Goal: Task Accomplishment & Management: Manage account settings

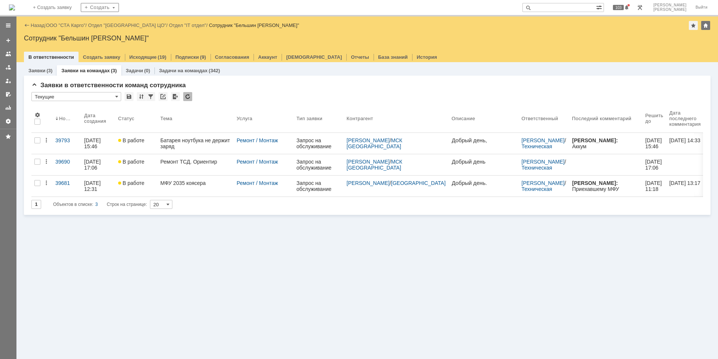
click at [250, 329] on div "Заявки (3) Заявки на командах (3) Задачи (0) Задачи на командах (342) Заявки в …" at bounding box center [367, 210] width 702 height 297
click at [15, 4] on img at bounding box center [12, 7] width 6 height 6
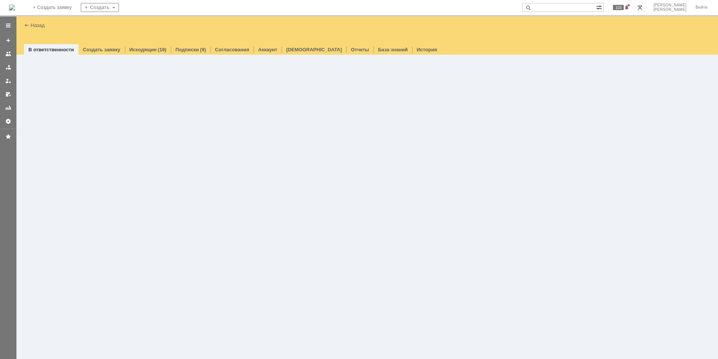
click at [189, 266] on div at bounding box center [367, 207] width 702 height 304
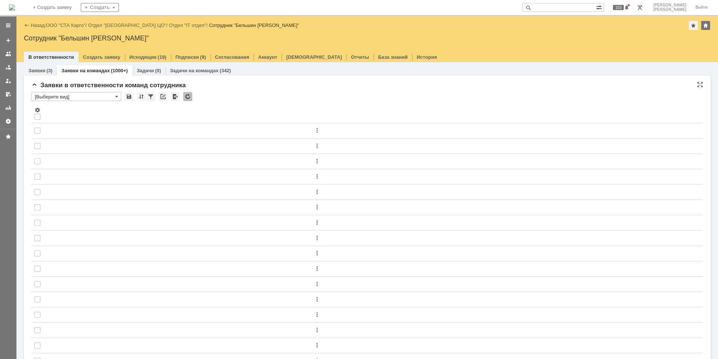
click at [183, 97] on div "* [Выберите вид]" at bounding box center [367, 97] width 672 height 10
click at [187, 98] on div at bounding box center [187, 96] width 9 height 9
click at [15, 4] on img at bounding box center [12, 7] width 6 height 6
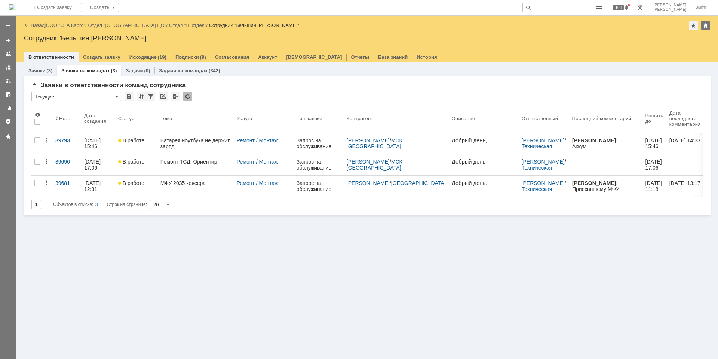
click at [586, 7] on input "text" at bounding box center [560, 7] width 74 height 9
type input "39915"
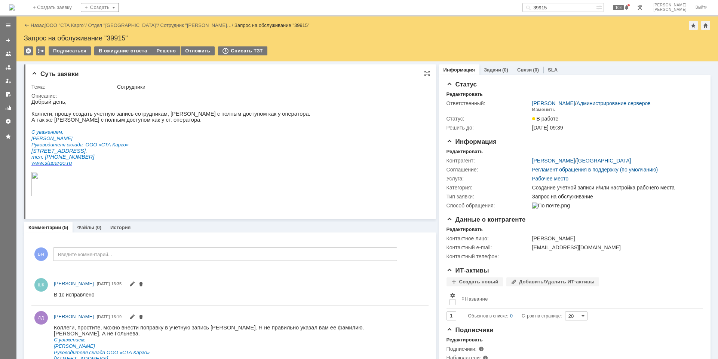
click at [259, 132] on p "С уважением," at bounding box center [170, 132] width 279 height 6
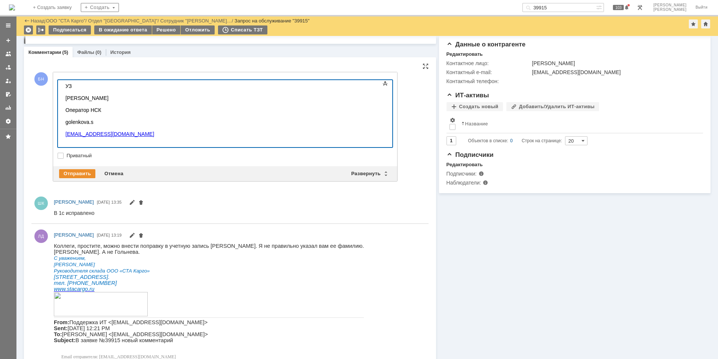
scroll to position [521, 0]
click at [75, 171] on div "Отправить" at bounding box center [77, 173] width 36 height 9
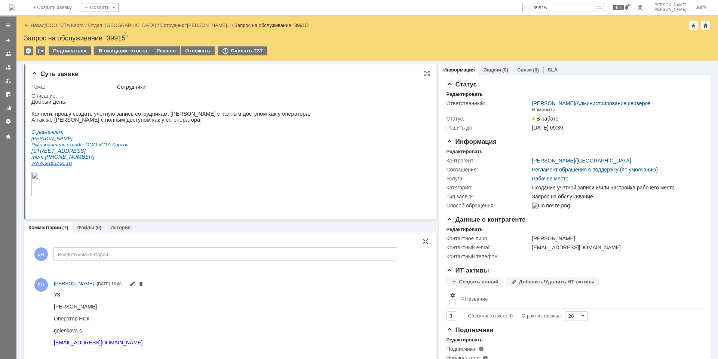
scroll to position [0, 0]
click at [122, 141] on p "Дмитрий Лапенко" at bounding box center [170, 138] width 279 height 6
click at [549, 109] on div "Изменить" at bounding box center [544, 110] width 24 height 6
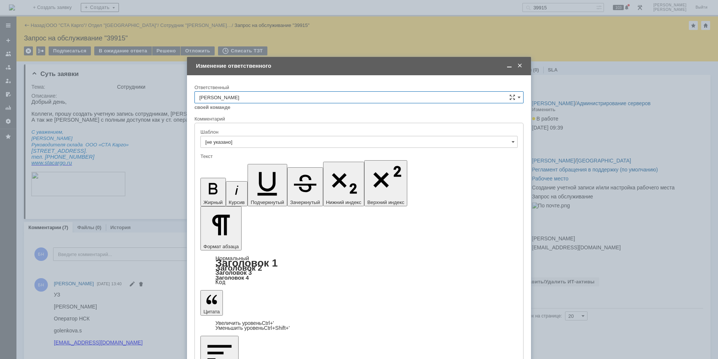
click at [285, 95] on input "[PERSON_NAME]" at bounding box center [359, 97] width 329 height 12
click at [283, 149] on span "[PERSON_NAME]" at bounding box center [359, 147] width 320 height 6
type input "[PERSON_NAME]"
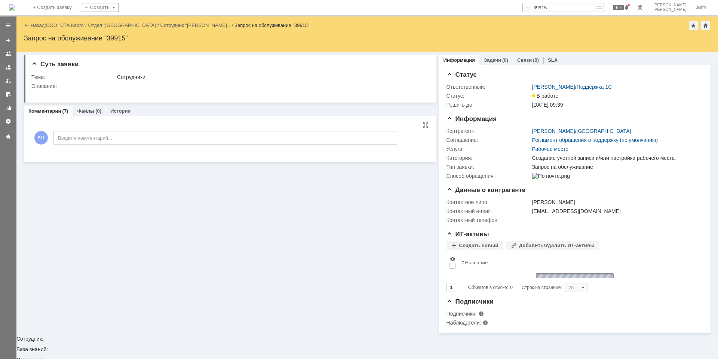
scroll to position [0, 0]
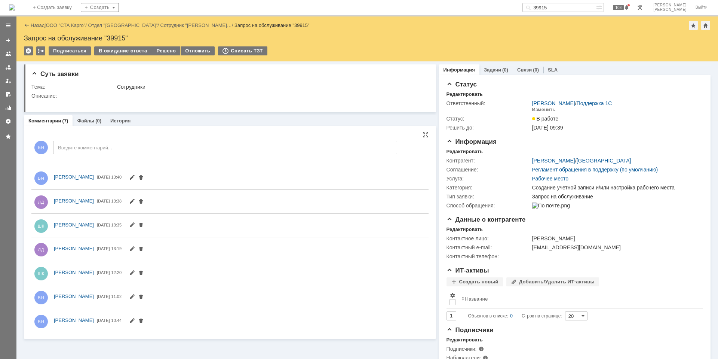
click at [15, 8] on img at bounding box center [12, 7] width 6 height 6
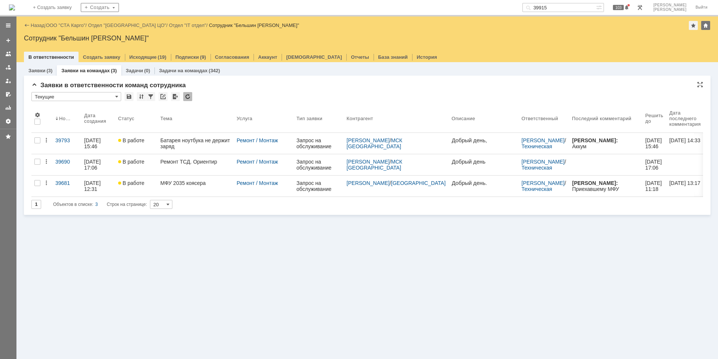
click at [193, 95] on div "* Текущие" at bounding box center [367, 97] width 672 height 10
click at [192, 95] on td at bounding box center [187, 97] width 9 height 10
click at [191, 95] on div at bounding box center [187, 96] width 9 height 9
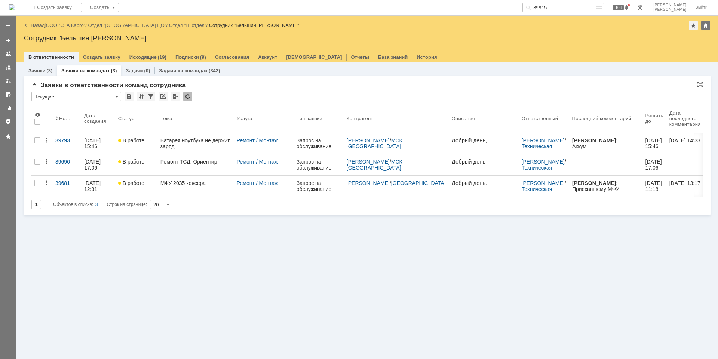
click at [574, 9] on input "39915" at bounding box center [560, 7] width 74 height 9
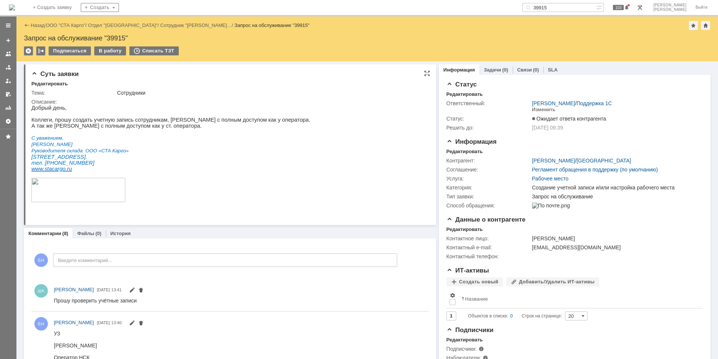
click at [242, 204] on p at bounding box center [170, 191] width 279 height 26
click at [199, 166] on p "Г. Новосибирск, ул. Мира, д58, к11. тел. 8-913-7634206" at bounding box center [170, 160] width 279 height 12
click at [260, 134] on p at bounding box center [170, 132] width 279 height 6
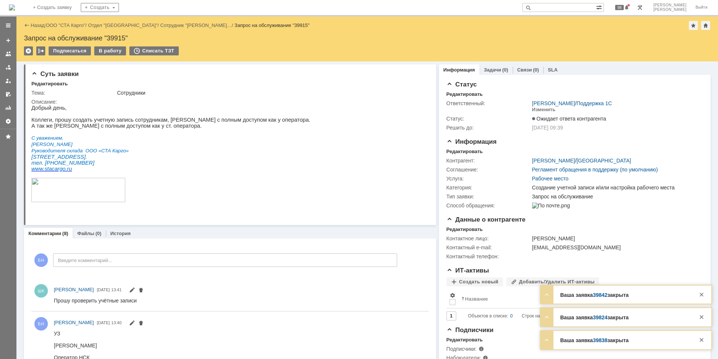
click at [15, 10] on img at bounding box center [12, 7] width 6 height 6
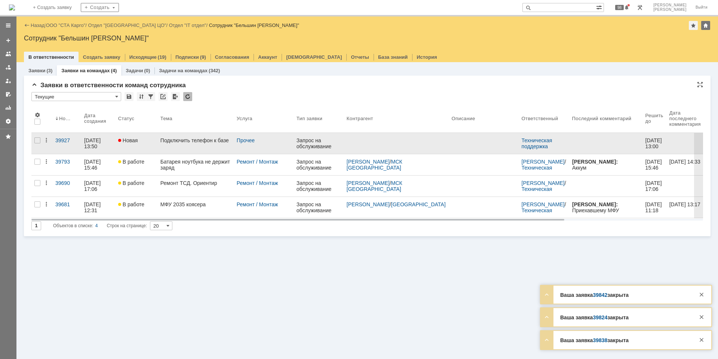
click at [196, 147] on link "Подключить телефон к базе" at bounding box center [196, 143] width 76 height 21
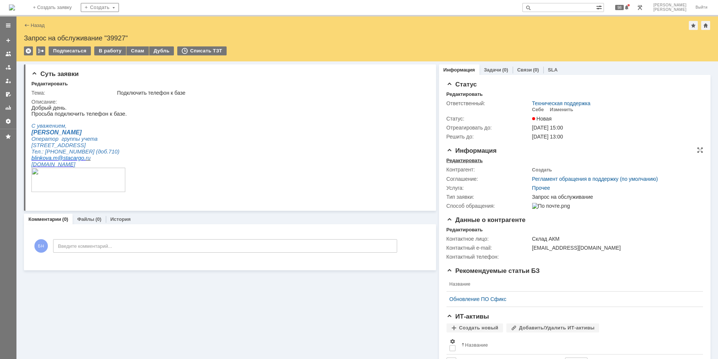
click at [472, 162] on div "Редактировать" at bounding box center [465, 161] width 36 height 6
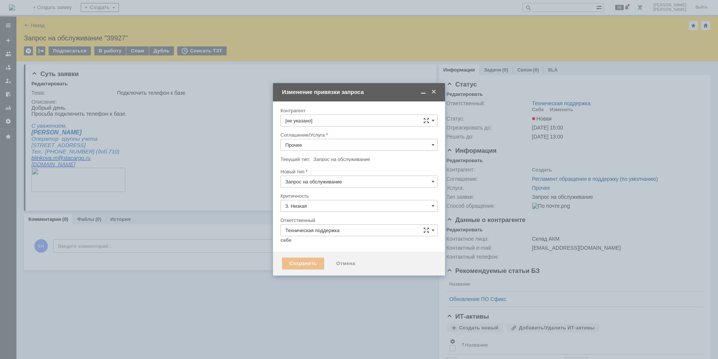
type input "[не указано]"
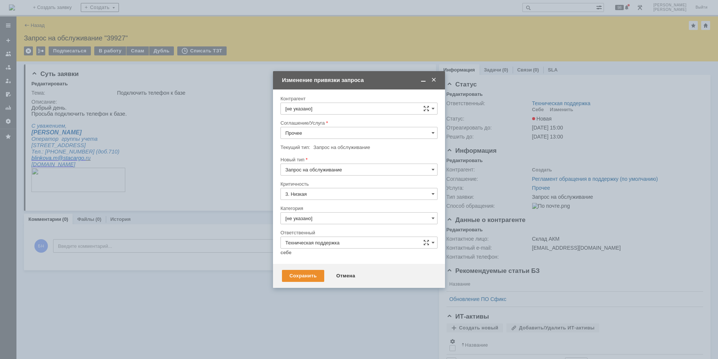
click at [307, 108] on input "[не указано]" at bounding box center [359, 109] width 157 height 12
type input ","
click at [328, 165] on span "[PERSON_NAME]" at bounding box center [323, 164] width 40 height 6
type input "[PERSON_NAME]"
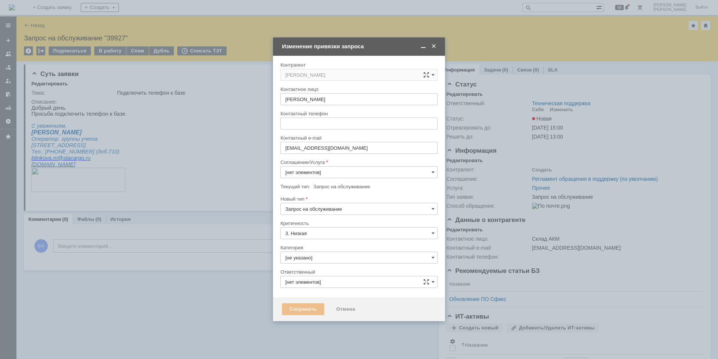
type input "Техническая поддержка"
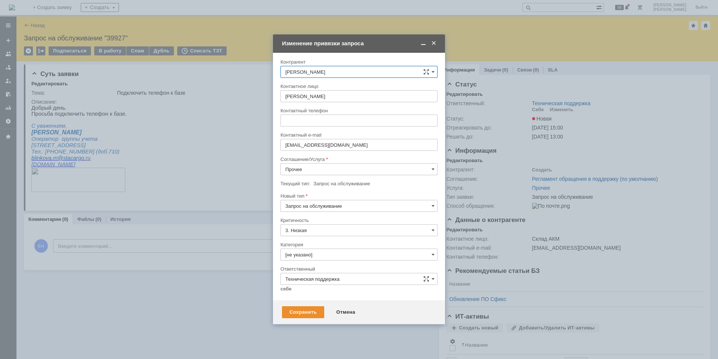
drag, startPoint x: 332, startPoint y: 168, endPoint x: 336, endPoint y: 167, distance: 4.3
click at [333, 168] on input "Прочее" at bounding box center [359, 169] width 157 height 12
click at [317, 229] on div "Телефония" at bounding box center [359, 235] width 156 height 12
type input "Телефония"
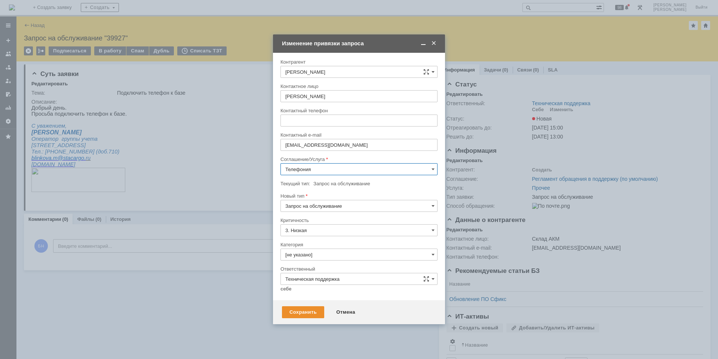
click at [315, 254] on input "[не указано]" at bounding box center [359, 254] width 157 height 12
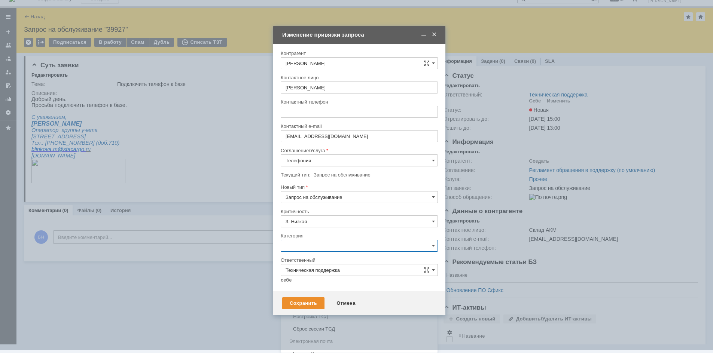
scroll to position [422, 0]
click at [331, 271] on div "Настройка телефонии" at bounding box center [359, 269] width 156 height 12
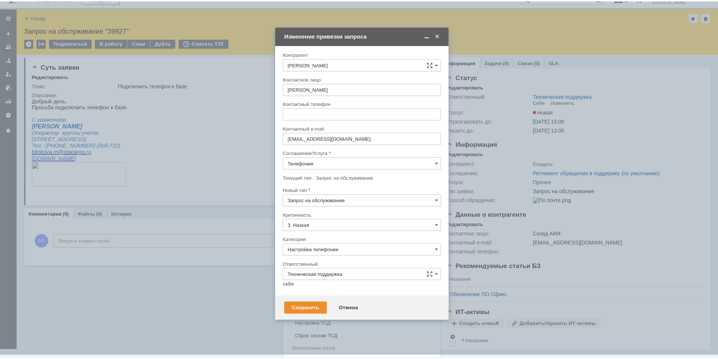
scroll to position [0, 0]
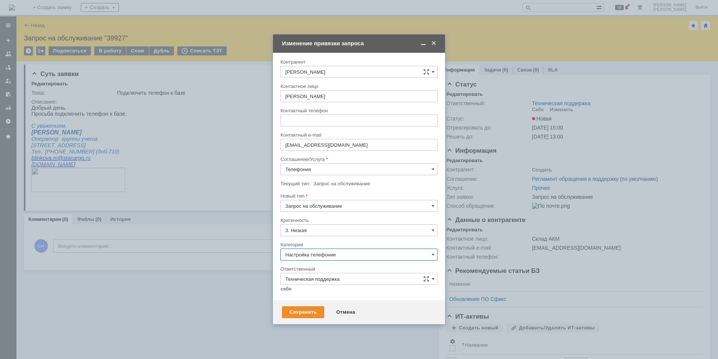
type input "Настройка телефонии"
click at [282, 290] on link "себе" at bounding box center [286, 289] width 11 height 6
type input "[PERSON_NAME]"
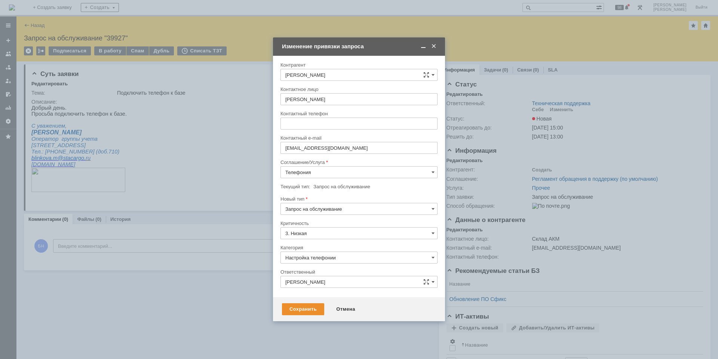
click at [291, 299] on div "Сохранить Отмена" at bounding box center [359, 309] width 172 height 24
click at [296, 305] on div "Сохранить" at bounding box center [303, 309] width 42 height 12
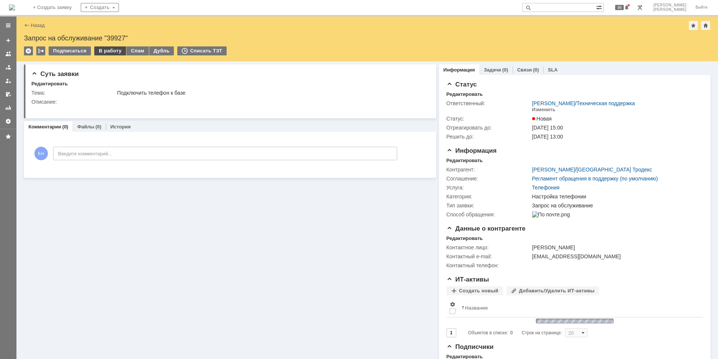
click at [118, 50] on div "В работу" at bounding box center [110, 50] width 32 height 9
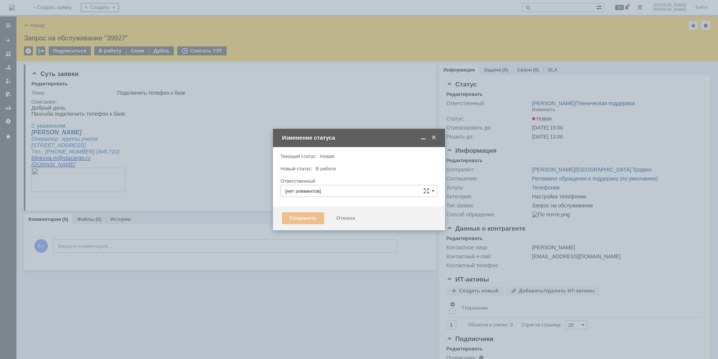
type input "[PERSON_NAME]"
type input "Настройка телефонии"
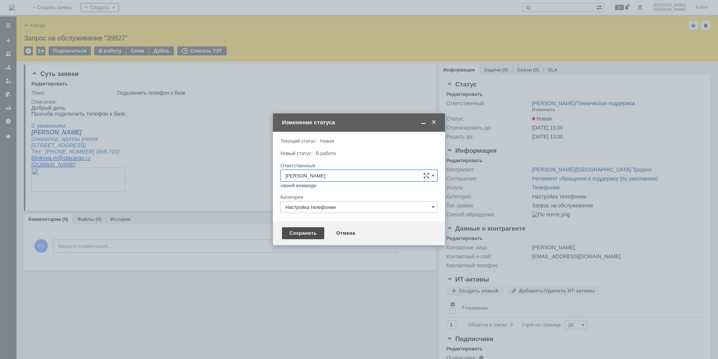
click at [303, 230] on div "Сохранить" at bounding box center [303, 233] width 42 height 12
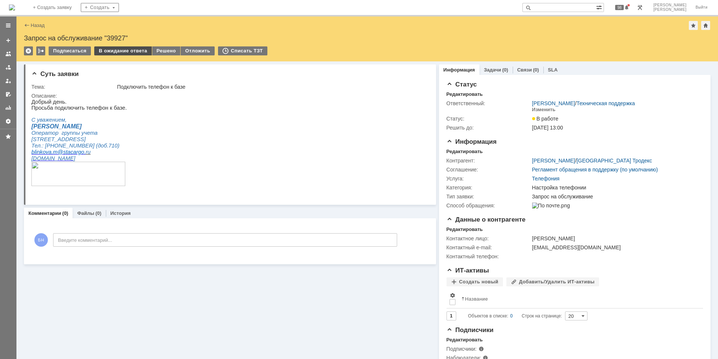
click at [127, 50] on div "В ожидание ответа" at bounding box center [122, 50] width 57 height 9
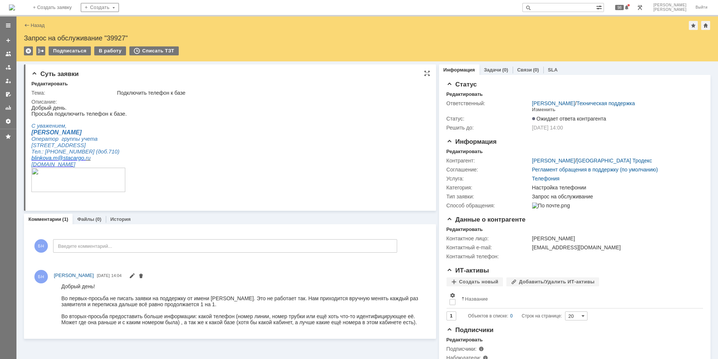
click at [175, 137] on html "Добрый день. Просьба подключить телефон к базе. С уважением, [PERSON_NAME] Опер…" at bounding box center [226, 152] width 391 height 94
click at [15, 9] on img at bounding box center [12, 7] width 6 height 6
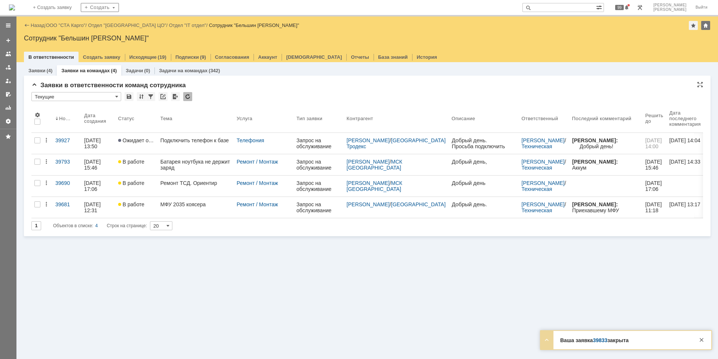
click at [188, 96] on div at bounding box center [187, 96] width 9 height 9
click at [257, 279] on div "Заявки (4) Заявки на командах (4) Задачи (0) Задачи на командах (342) Заявки в …" at bounding box center [367, 210] width 702 height 297
click at [187, 101] on td at bounding box center [187, 97] width 9 height 10
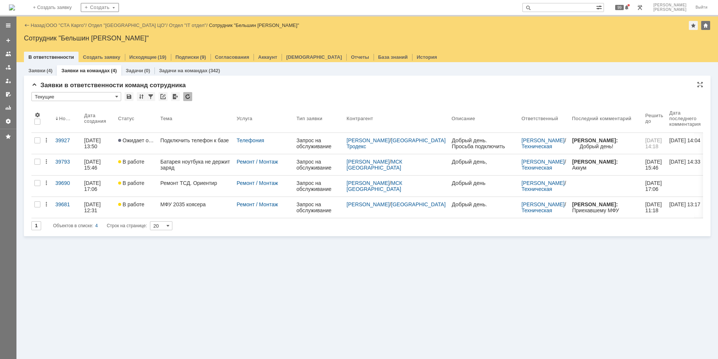
click at [189, 98] on div at bounding box center [187, 96] width 9 height 9
click at [191, 94] on div at bounding box center [187, 96] width 9 height 9
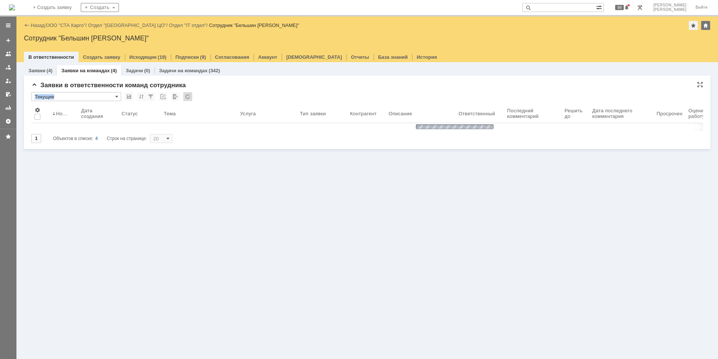
click at [220, 98] on div "* Текущие" at bounding box center [367, 97] width 672 height 10
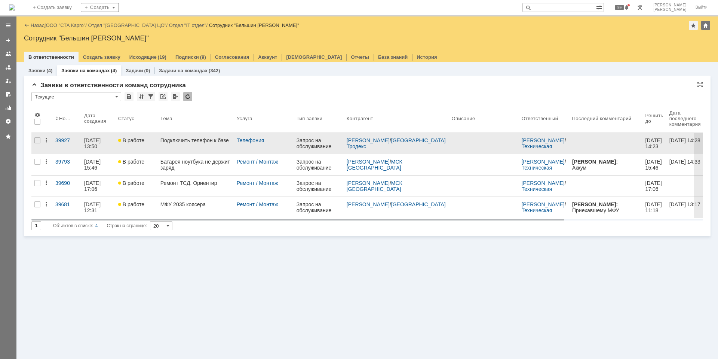
click at [186, 141] on div "Подключить телефон к базе" at bounding box center [196, 140] width 70 height 6
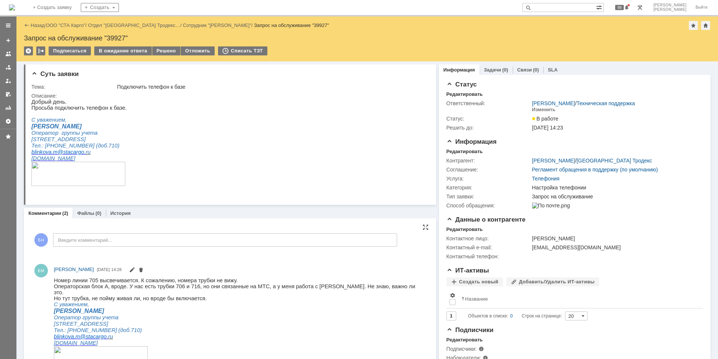
click at [184, 295] on span "Но тут трубка, не пойму живая ли, но вроде бы включается." at bounding box center [130, 298] width 153 height 6
click at [184, 286] on span "Операторская блок А, вроде. У нас есть трубки 706 и 716, но они связанные на МТ…" at bounding box center [234, 289] width 361 height 12
click at [120, 295] on span "Но тут трубка, не пойму живая ли, но вроде бы включается." at bounding box center [130, 298] width 153 height 6
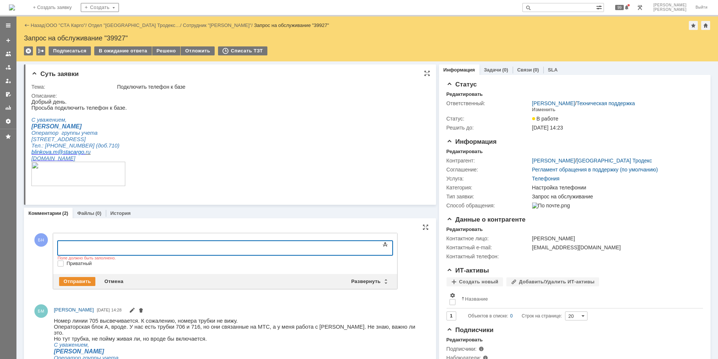
click at [266, 130] on html "Добрый день. Просьба подключить телефон к базе. С уважением, [PERSON_NAME] Опер…" at bounding box center [226, 146] width 391 height 94
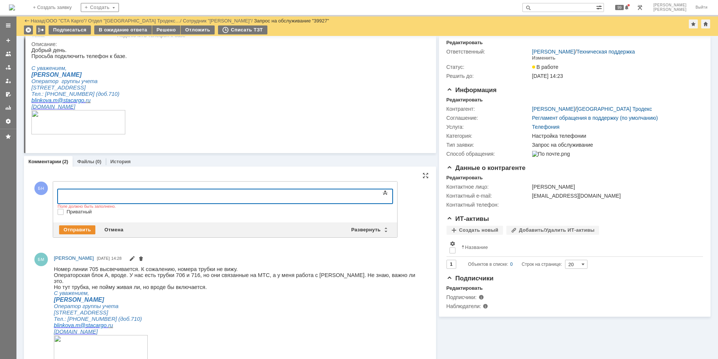
scroll to position [37, 0]
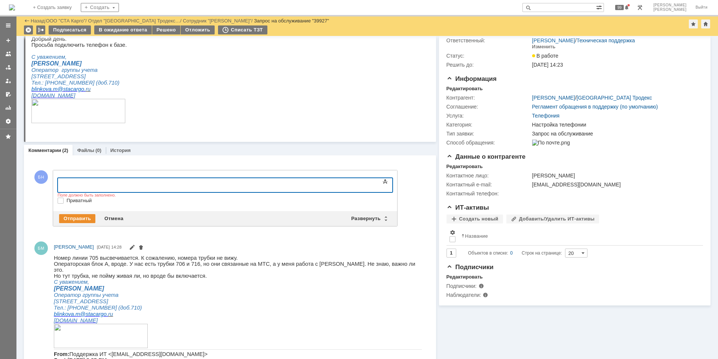
click at [172, 181] on div at bounding box center [118, 184] width 106 height 6
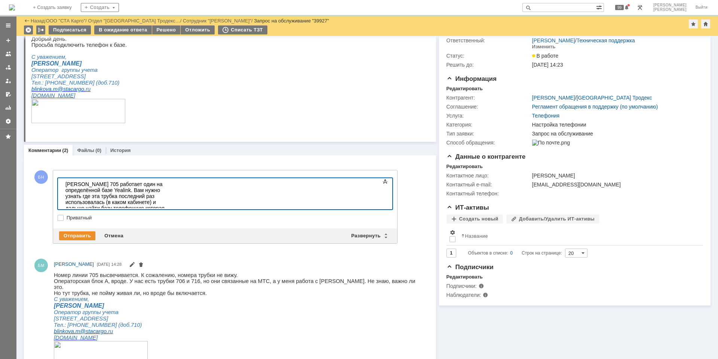
click at [229, 87] on html "Добрый день. Просьба подключить телефон к базе. С уважением, [PERSON_NAME] Опер…" at bounding box center [226, 83] width 391 height 94
click at [172, 195] on div "Номер 705 работает один на определённой базе Yealink. Вам нужно узнать где эта …" at bounding box center [118, 214] width 106 height 66
click at [203, 281] on span "Операторская блок А, вроде. У нас есть трубки 706 и 716, но они связанные на МТ…" at bounding box center [234, 284] width 361 height 12
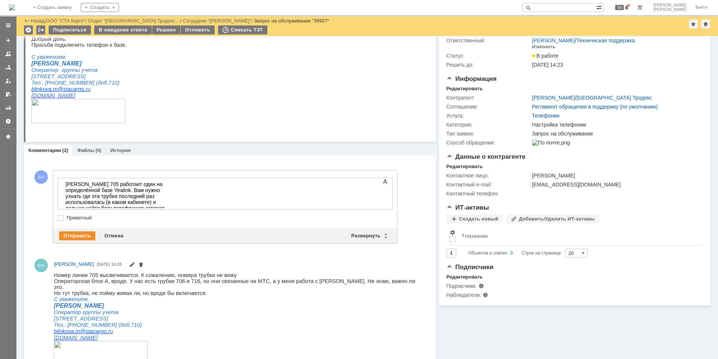
click at [124, 283] on span "Операторская блок А, вроде. У нас есть трубки 706 и 716, но они связанные на МТ…" at bounding box center [234, 284] width 361 height 12
click at [119, 283] on span "Операторская блок А, вроде. У нас есть трубки 706 и 716, но они связанные на МТ…" at bounding box center [234, 284] width 361 height 12
click at [79, 290] on span "Но тут трубка, не пойму живая ли, но вроде бы включается." at bounding box center [130, 293] width 153 height 6
click at [294, 118] on html "Добрый день. Просьба подключить телефон к базе. С уважением, [PERSON_NAME] Опер…" at bounding box center [226, 83] width 391 height 94
click at [120, 236] on div "Отмена" at bounding box center [114, 235] width 28 height 9
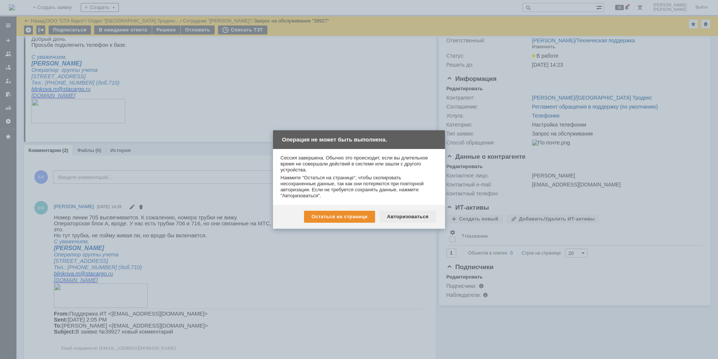
click at [400, 217] on div "Авторизоваться" at bounding box center [408, 217] width 57 height 12
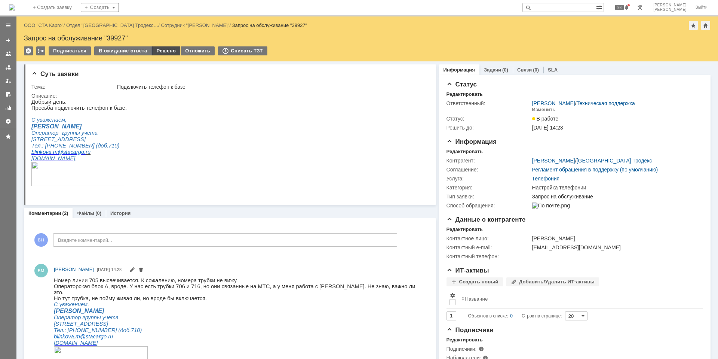
click at [163, 50] on div "Решено" at bounding box center [166, 50] width 28 height 9
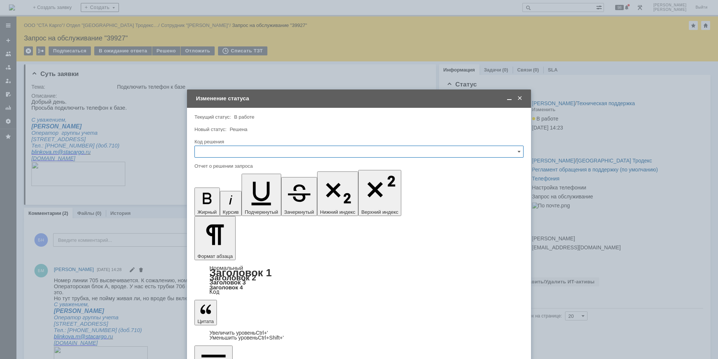
click at [262, 146] on input "text" at bounding box center [359, 152] width 329 height 12
click at [283, 223] on div "Отклонено" at bounding box center [359, 227] width 329 height 12
type input "Отклонено"
click at [508, 97] on span at bounding box center [509, 98] width 7 height 7
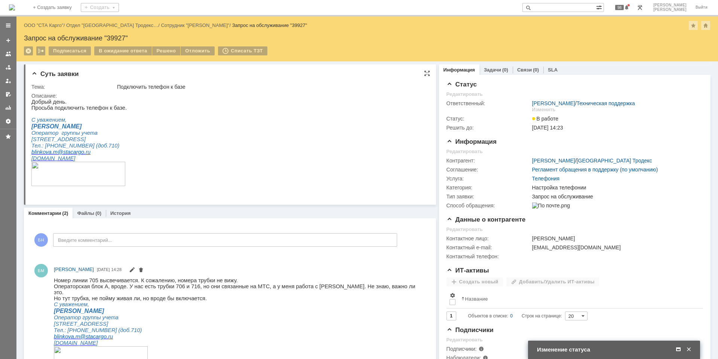
click at [241, 143] on html "Добрый день. Просьба подключить телефон к базе. С уважением, [PERSON_NAME] Опер…" at bounding box center [226, 146] width 391 height 94
click at [677, 351] on span at bounding box center [678, 349] width 7 height 7
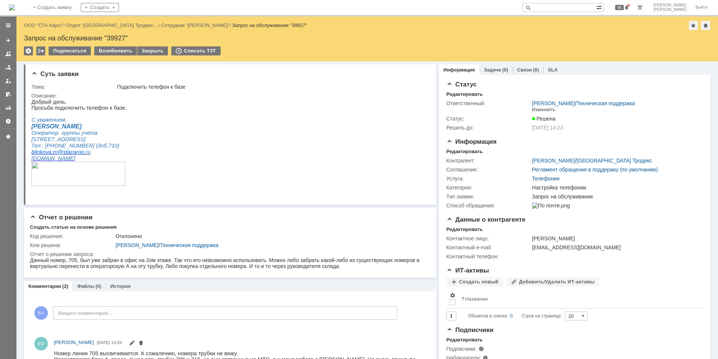
click at [190, 131] on html "Добрый день. Просьба подключить телефон к базе. С уважением, [PERSON_NAME] Опер…" at bounding box center [226, 146] width 391 height 94
drag, startPoint x: 241, startPoint y: 132, endPoint x: 173, endPoint y: 116, distance: 69.9
click at [241, 132] on html "Добрый день. Просьба подключить телефон к базе. С уважением, [PERSON_NAME] Опер…" at bounding box center [226, 146] width 391 height 94
click at [15, 10] on img at bounding box center [12, 7] width 6 height 6
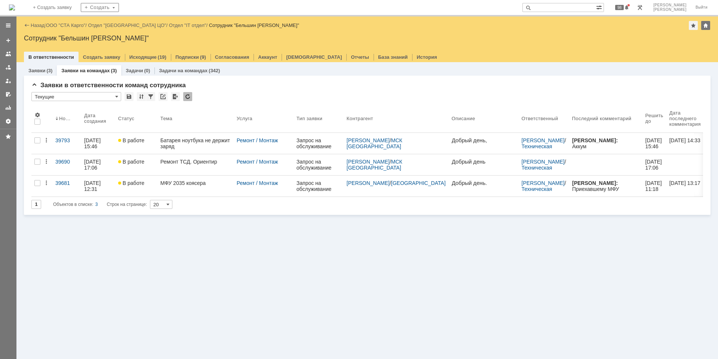
click at [385, 331] on div "Заявки (3) Заявки на командах (3) Задачи (0) Задачи на командах (342) Заявки в …" at bounding box center [367, 210] width 702 height 297
click at [190, 98] on div at bounding box center [187, 96] width 9 height 9
click at [190, 97] on div at bounding box center [187, 96] width 9 height 9
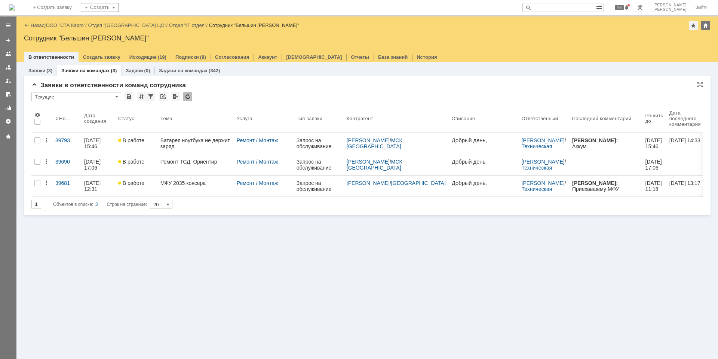
click at [184, 95] on div at bounding box center [187, 96] width 9 height 9
click at [192, 94] on div at bounding box center [187, 96] width 9 height 9
click at [185, 89] on div "Заявки в ответственности команд сотрудника * Текущие Результаты поиска: 1 Объек…" at bounding box center [367, 148] width 672 height 133
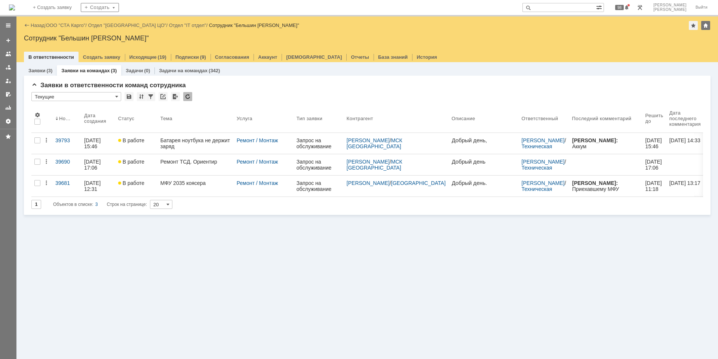
click at [190, 99] on div at bounding box center [187, 96] width 9 height 9
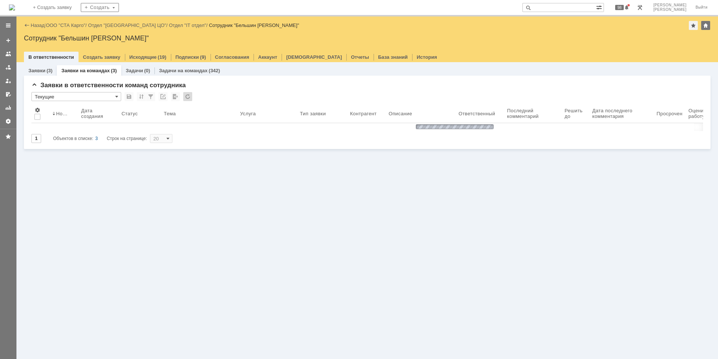
click at [189, 96] on div at bounding box center [187, 96] width 9 height 9
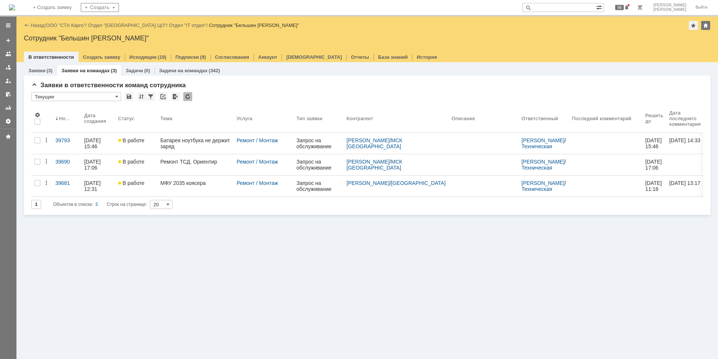
click at [187, 95] on div at bounding box center [187, 96] width 9 height 9
click at [258, 90] on div "Заявки в ответственности команд сотрудника * Текущие Результаты поиска: 1 Объек…" at bounding box center [367, 148] width 672 height 133
click at [186, 98] on div at bounding box center [187, 96] width 9 height 9
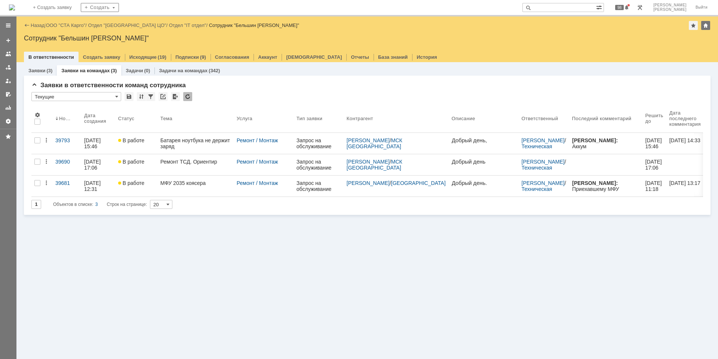
click at [192, 98] on div at bounding box center [187, 96] width 9 height 9
click at [187, 97] on div at bounding box center [187, 96] width 9 height 9
click at [189, 93] on div at bounding box center [187, 96] width 9 height 9
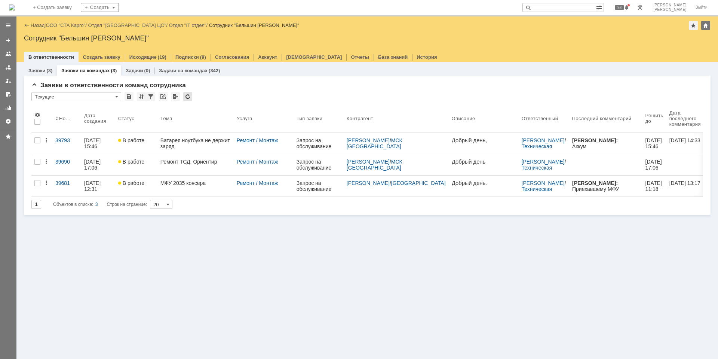
click at [189, 93] on div at bounding box center [187, 96] width 9 height 9
click at [189, 100] on div at bounding box center [187, 96] width 9 height 9
click at [187, 96] on div at bounding box center [187, 96] width 9 height 9
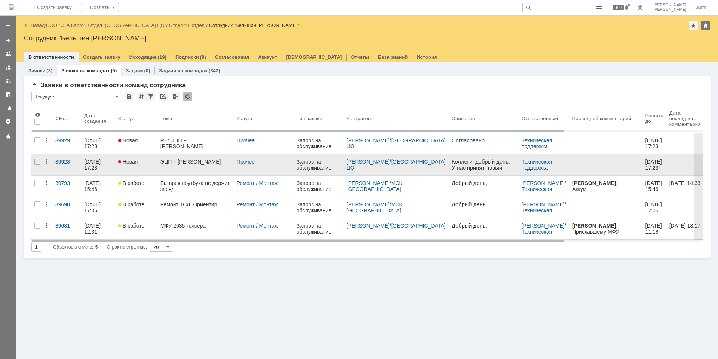
click at [184, 165] on div "ЭЦП + [PERSON_NAME]" at bounding box center [196, 162] width 70 height 6
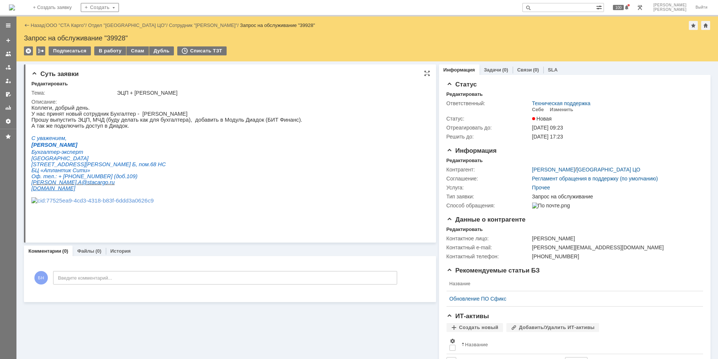
click at [119, 125] on p "А так же подключить доступ в Диадок." at bounding box center [166, 126] width 271 height 6
click at [554, 109] on div "Изменить" at bounding box center [562, 110] width 24 height 6
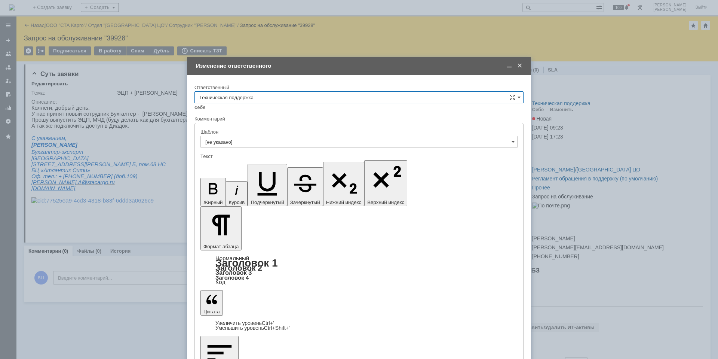
click at [322, 94] on input "Техническая поддержка" at bounding box center [359, 97] width 329 height 12
click at [271, 181] on div "[PERSON_NAME]" at bounding box center [359, 185] width 329 height 12
type input "[PERSON_NAME]"
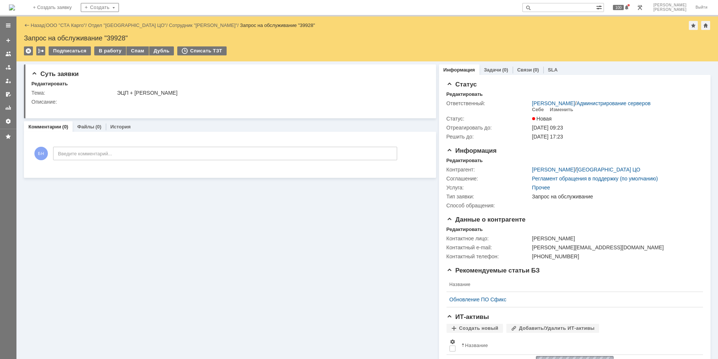
scroll to position [0, 0]
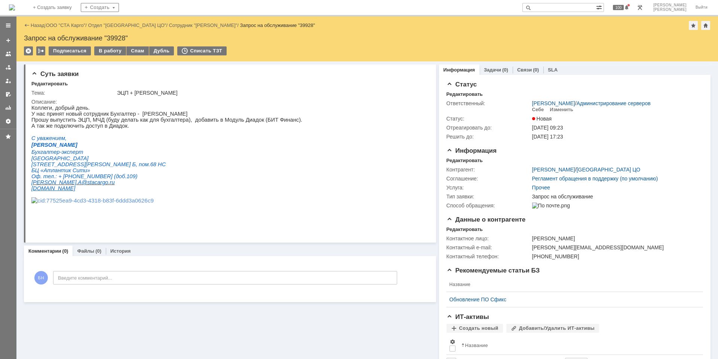
click at [15, 4] on img at bounding box center [12, 7] width 6 height 6
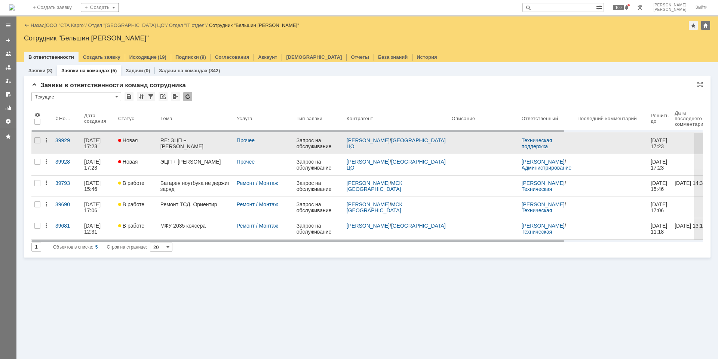
click at [202, 140] on div "RE: ЭЦП + [PERSON_NAME]" at bounding box center [196, 143] width 70 height 12
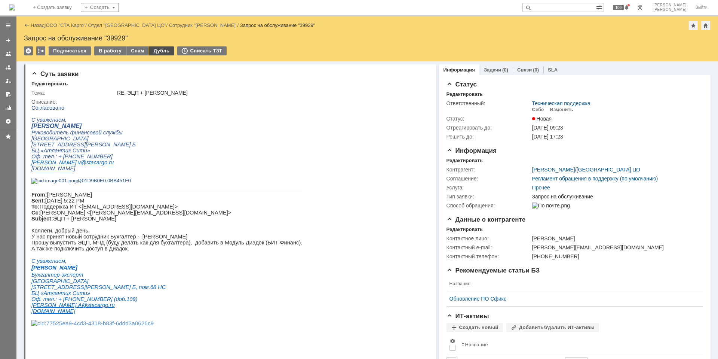
click at [158, 48] on div "Дубль" at bounding box center [161, 50] width 25 height 9
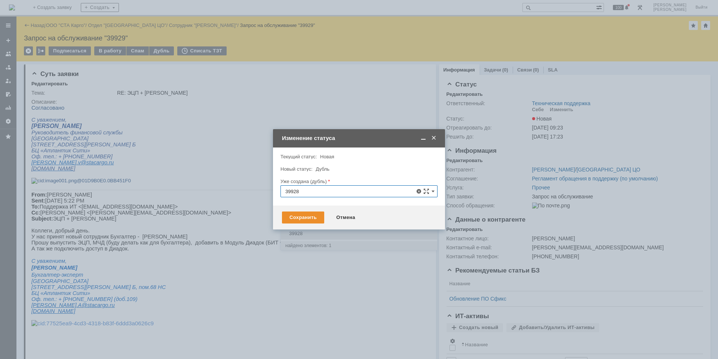
click at [308, 238] on div "39928" at bounding box center [359, 234] width 156 height 12
click at [304, 219] on div "Сохранить" at bounding box center [303, 217] width 42 height 12
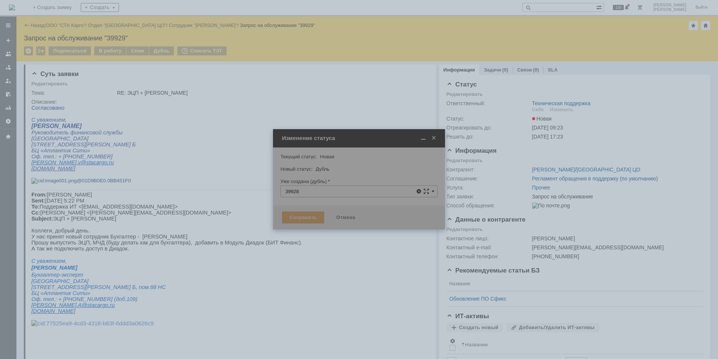
type input "39928"
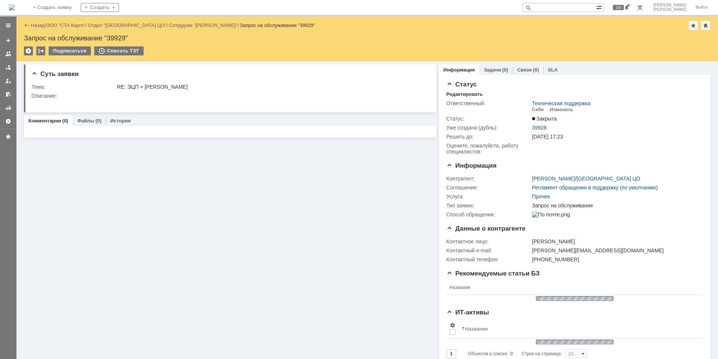
click at [15, 10] on img at bounding box center [12, 7] width 6 height 6
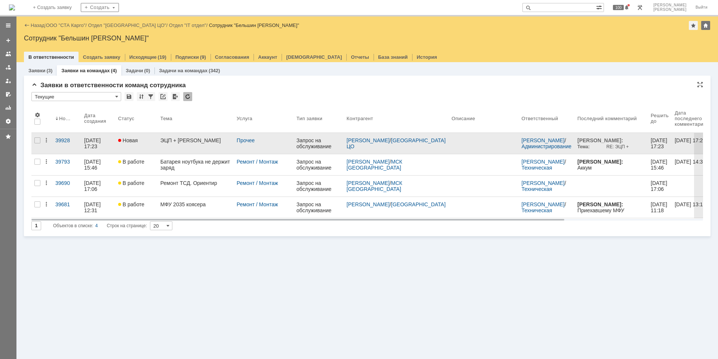
click at [182, 143] on div "ЭЦП + [PERSON_NAME]" at bounding box center [196, 140] width 70 height 6
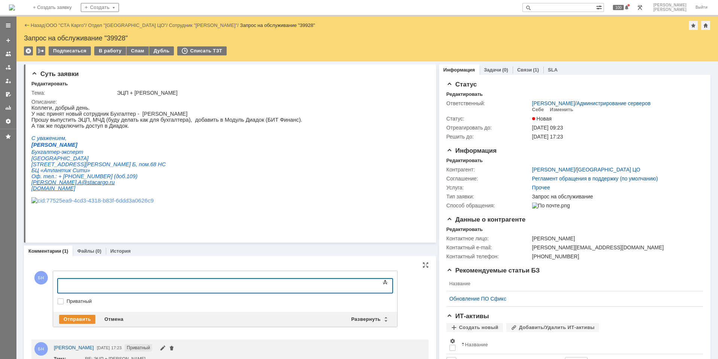
click at [88, 299] on label "Приватный" at bounding box center [229, 301] width 325 height 6
checkbox input "true"
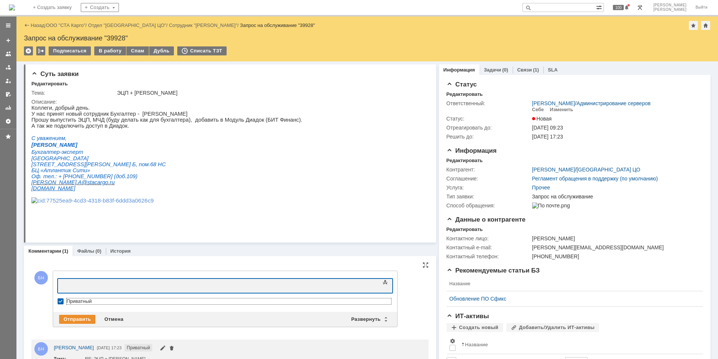
click at [114, 284] on div at bounding box center [118, 285] width 106 height 6
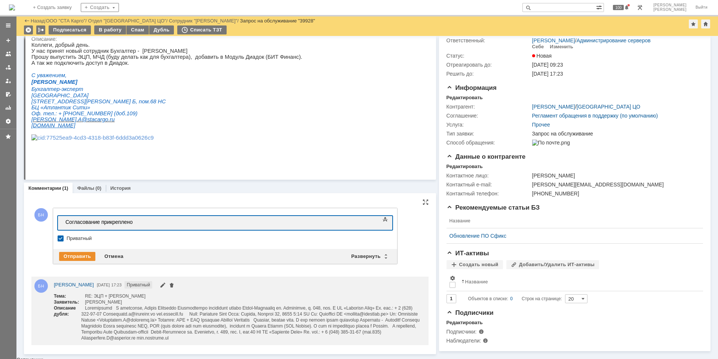
click at [107, 222] on div "Согласование прикреплено" at bounding box center [118, 222] width 106 height 6
click at [70, 253] on div "Отправить" at bounding box center [77, 256] width 36 height 9
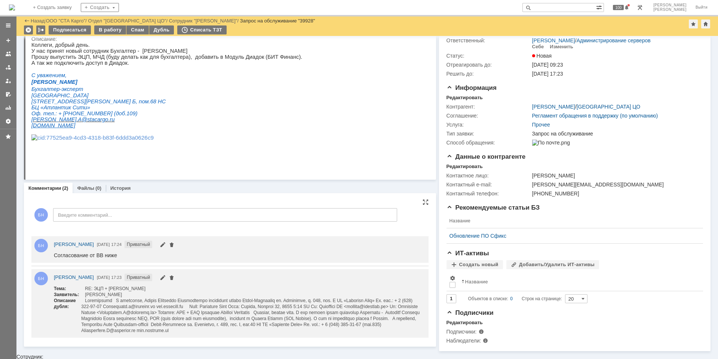
click at [193, 141] on p at bounding box center [166, 137] width 271 height 7
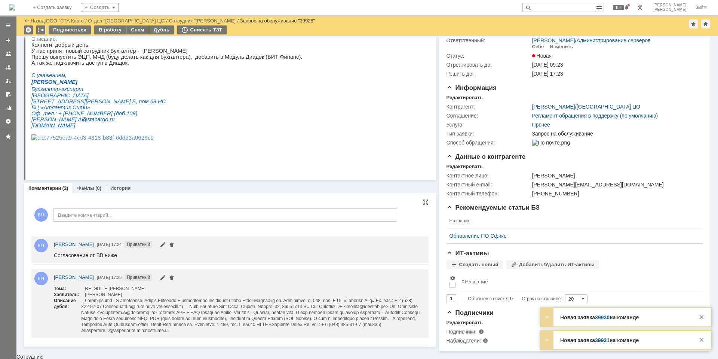
click at [15, 4] on img at bounding box center [12, 7] width 6 height 6
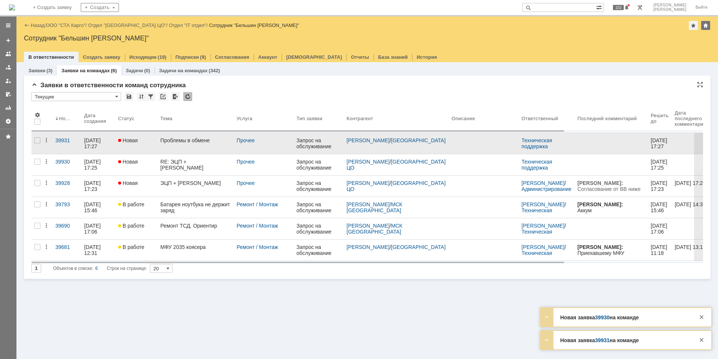
click at [193, 146] on link "Проблемы в обмене" at bounding box center [196, 143] width 76 height 21
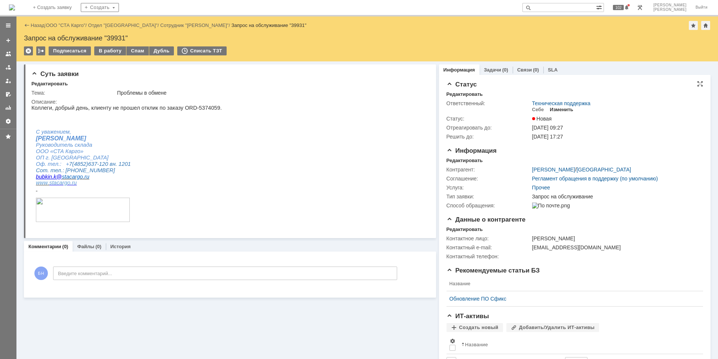
click at [550, 107] on div "Изменить" at bounding box center [562, 110] width 24 height 6
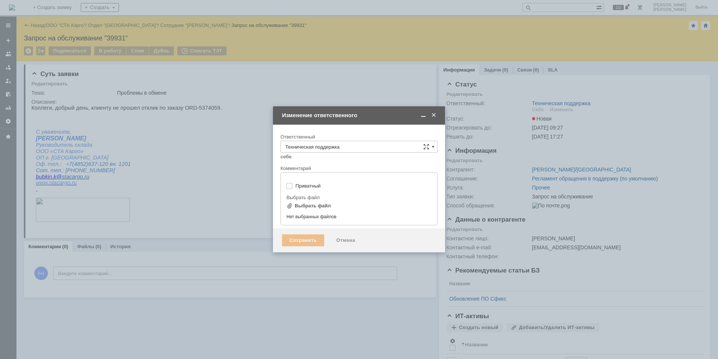
type input "[не указано]"
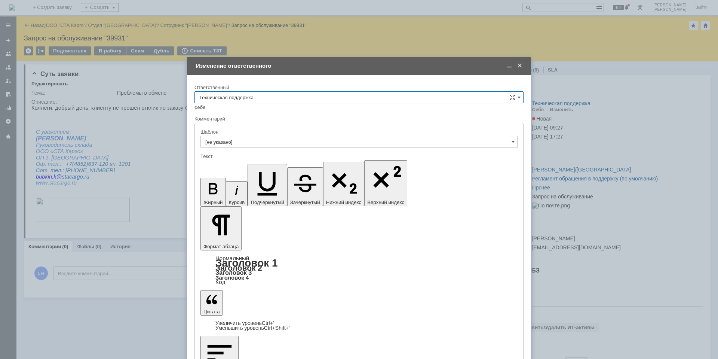
click at [249, 98] on input "Техническая поддержка" at bounding box center [359, 97] width 329 height 12
click at [250, 160] on span "Поддержка 1С" at bounding box center [359, 160] width 320 height 6
type input "Поддержка 1С"
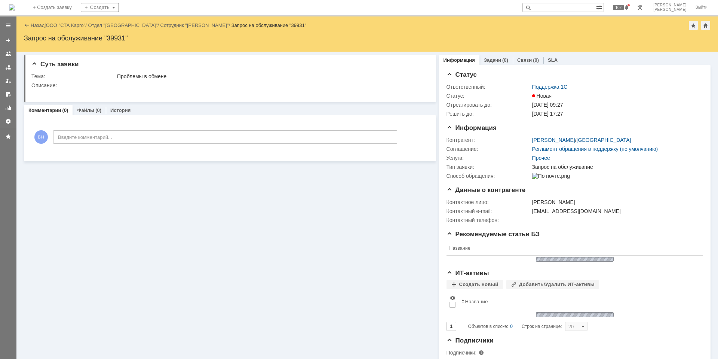
scroll to position [0, 0]
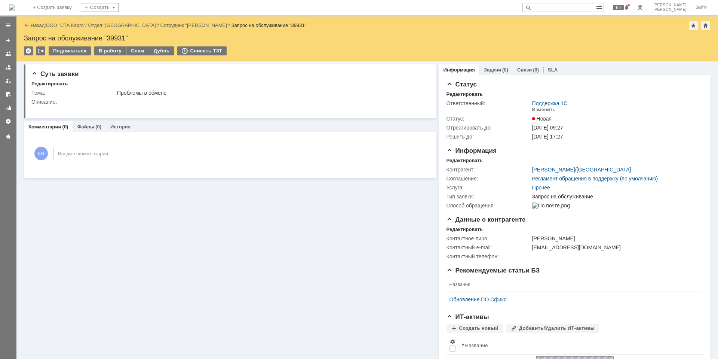
click at [15, 8] on img at bounding box center [12, 7] width 6 height 6
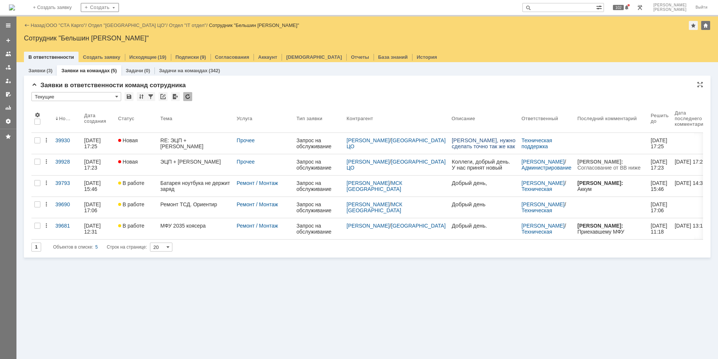
click at [185, 100] on div at bounding box center [187, 96] width 9 height 9
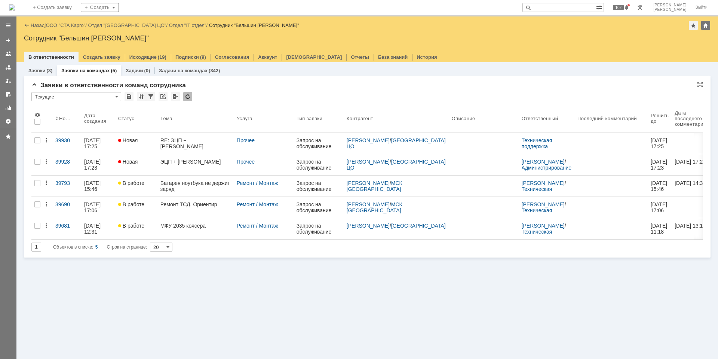
click at [196, 280] on div "Заявки (3) Заявки на командах (5) Задачи (0) Задачи на командах (342) Заявки в …" at bounding box center [367, 210] width 702 height 297
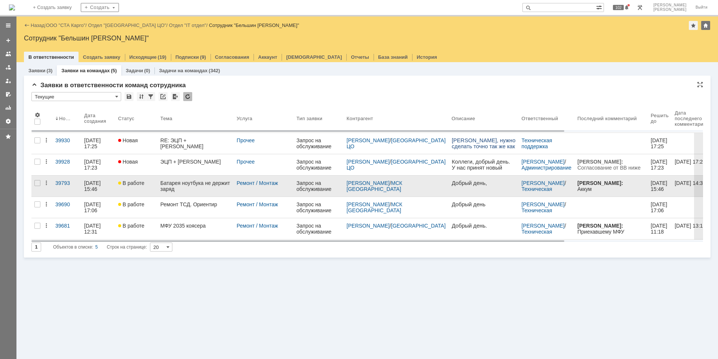
click at [180, 196] on td "Батарея ноутбука не держит заряд" at bounding box center [196, 186] width 76 height 21
click at [181, 187] on div "Батарея ноутбука не держит заряд" at bounding box center [196, 186] width 70 height 12
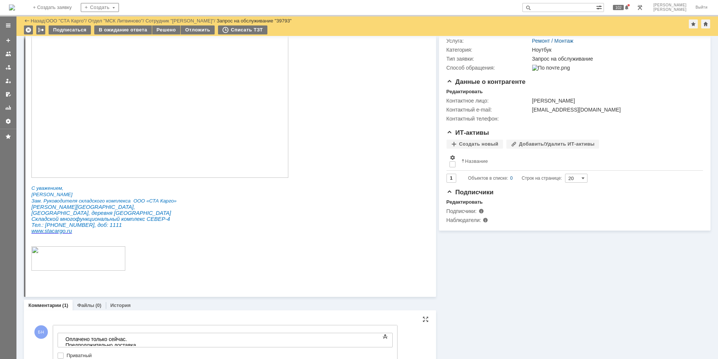
click at [217, 333] on div "Текст" at bounding box center [225, 331] width 335 height 2
click at [172, 337] on div "Оплачено только сейчас. Предположительно доставка" at bounding box center [118, 342] width 106 height 12
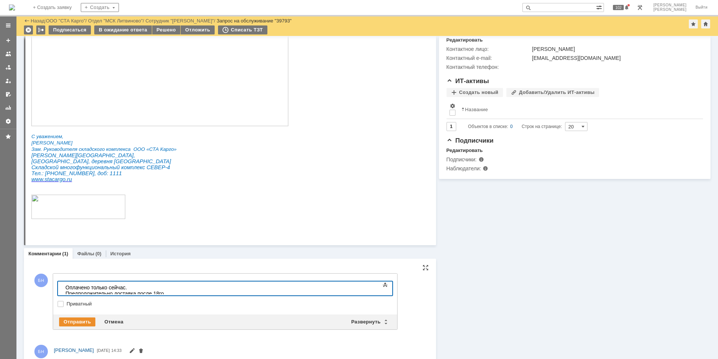
scroll to position [203, 0]
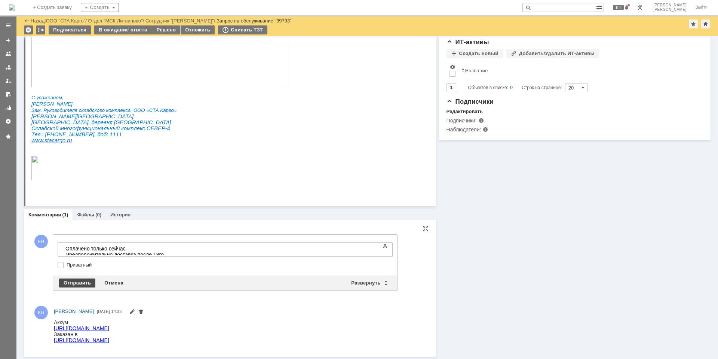
click at [88, 280] on div "Отправить" at bounding box center [77, 282] width 36 height 9
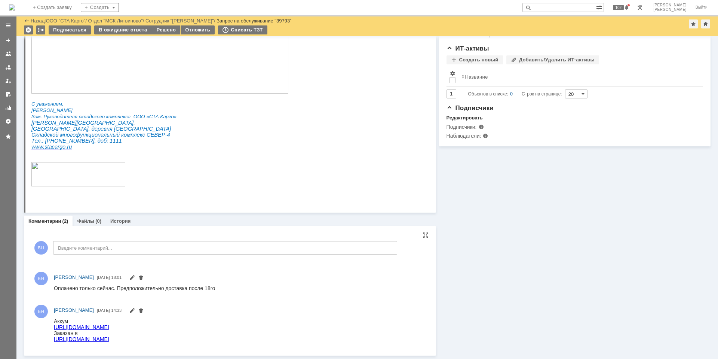
scroll to position [0, 0]
click at [15, 5] on img at bounding box center [12, 7] width 6 height 6
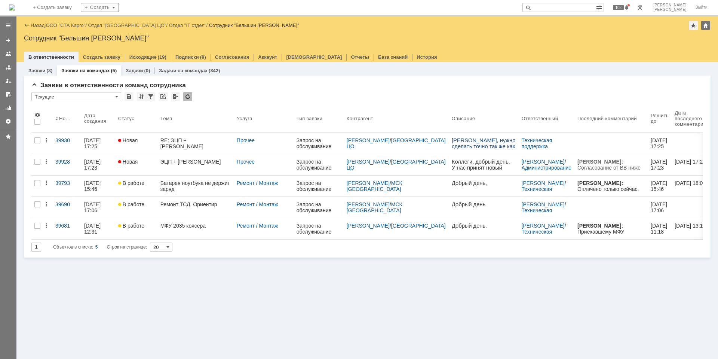
click at [15, 8] on img at bounding box center [12, 7] width 6 height 6
click at [187, 94] on div at bounding box center [187, 96] width 9 height 9
click at [188, 96] on div at bounding box center [187, 96] width 9 height 9
